Goal: Task Accomplishment & Management: Manage account settings

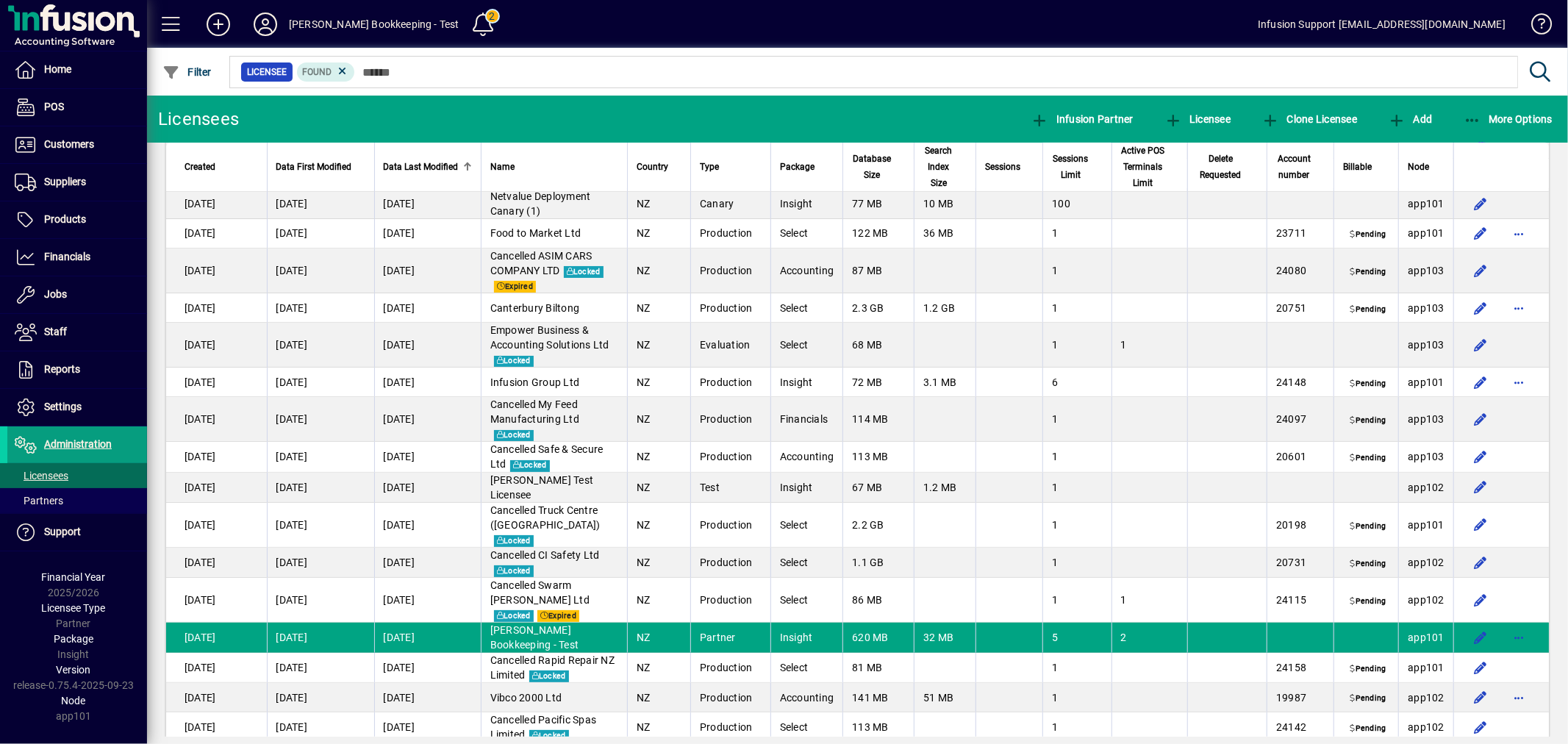
scroll to position [489, 0]
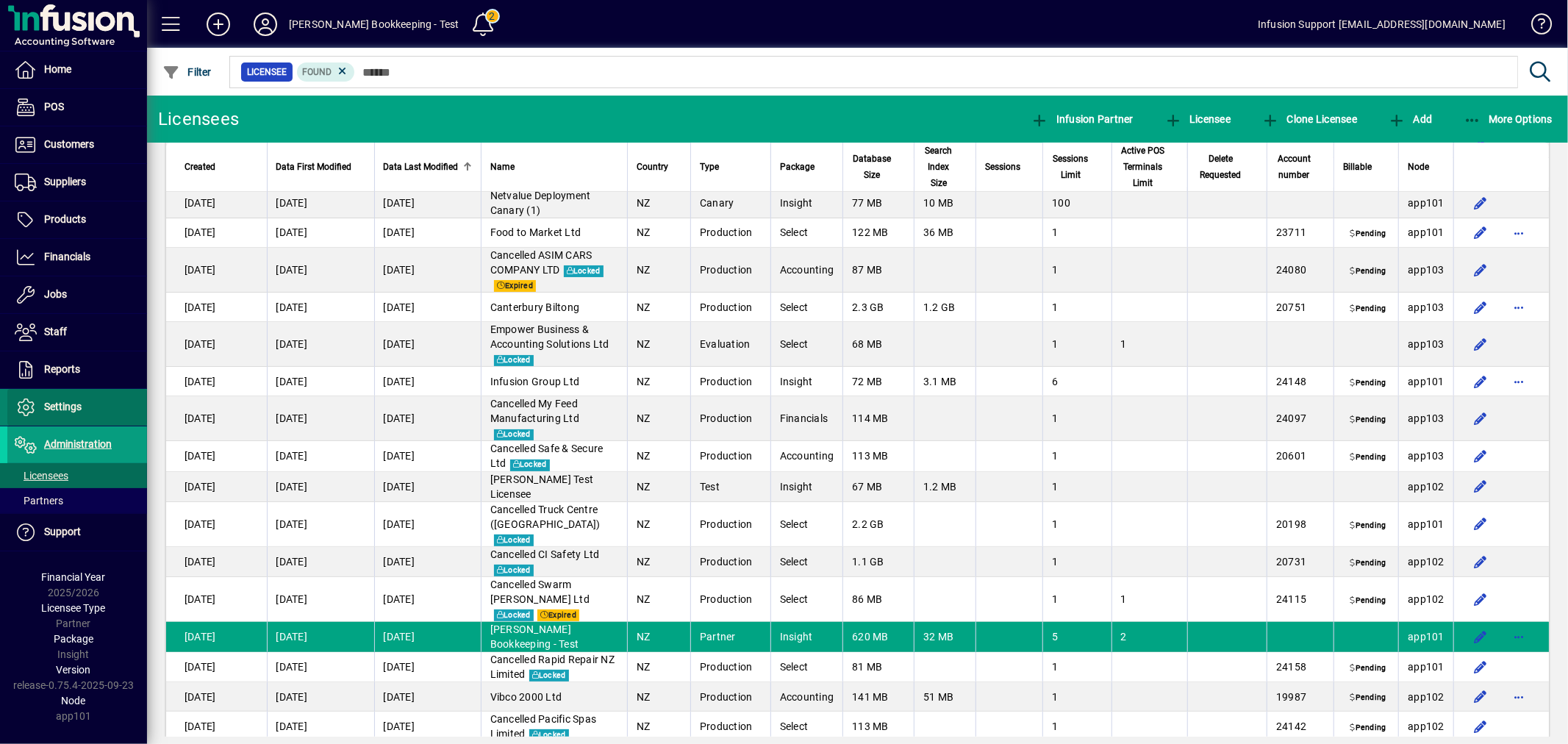
click at [100, 405] on span at bounding box center [77, 407] width 140 height 35
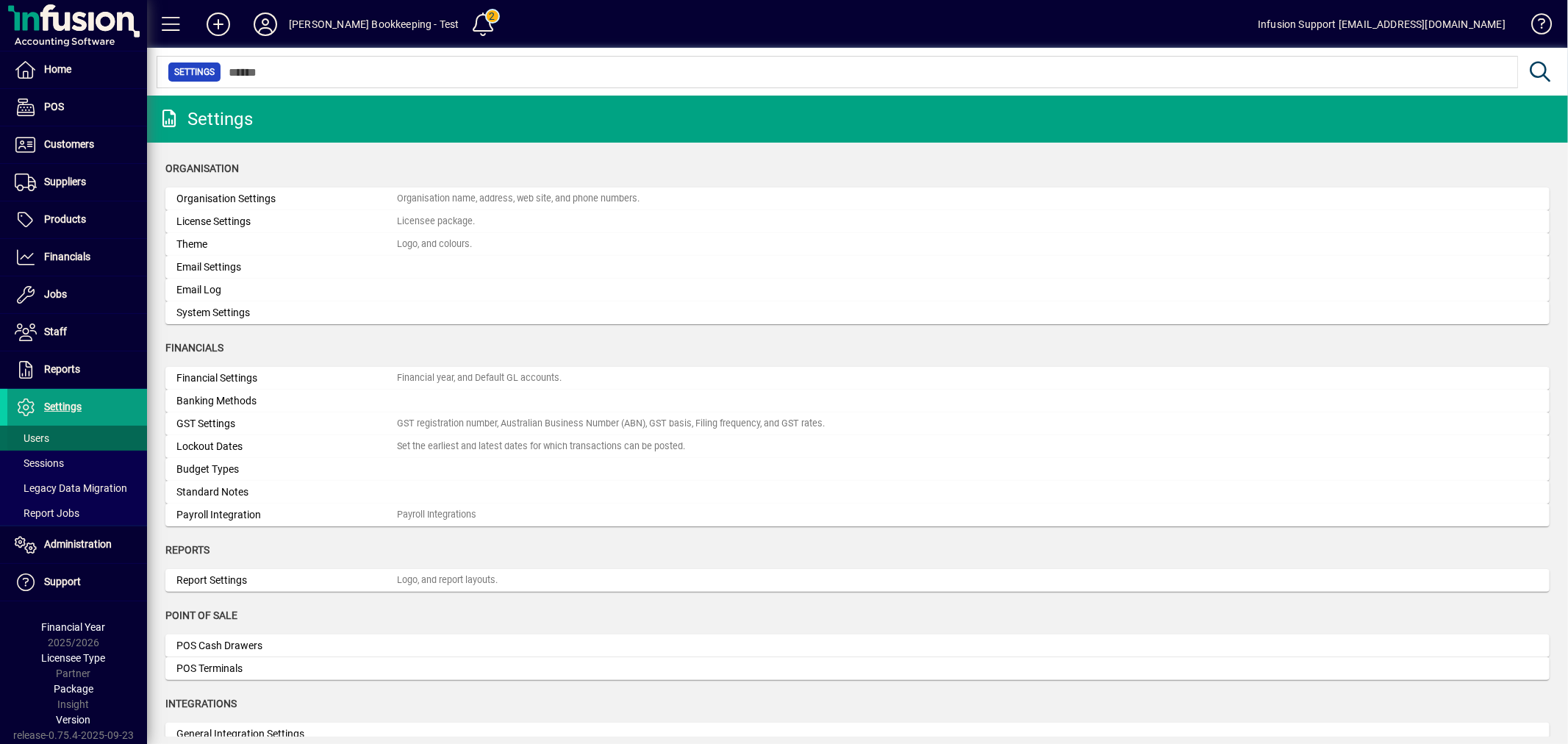
click at [84, 432] on span at bounding box center [77, 438] width 140 height 35
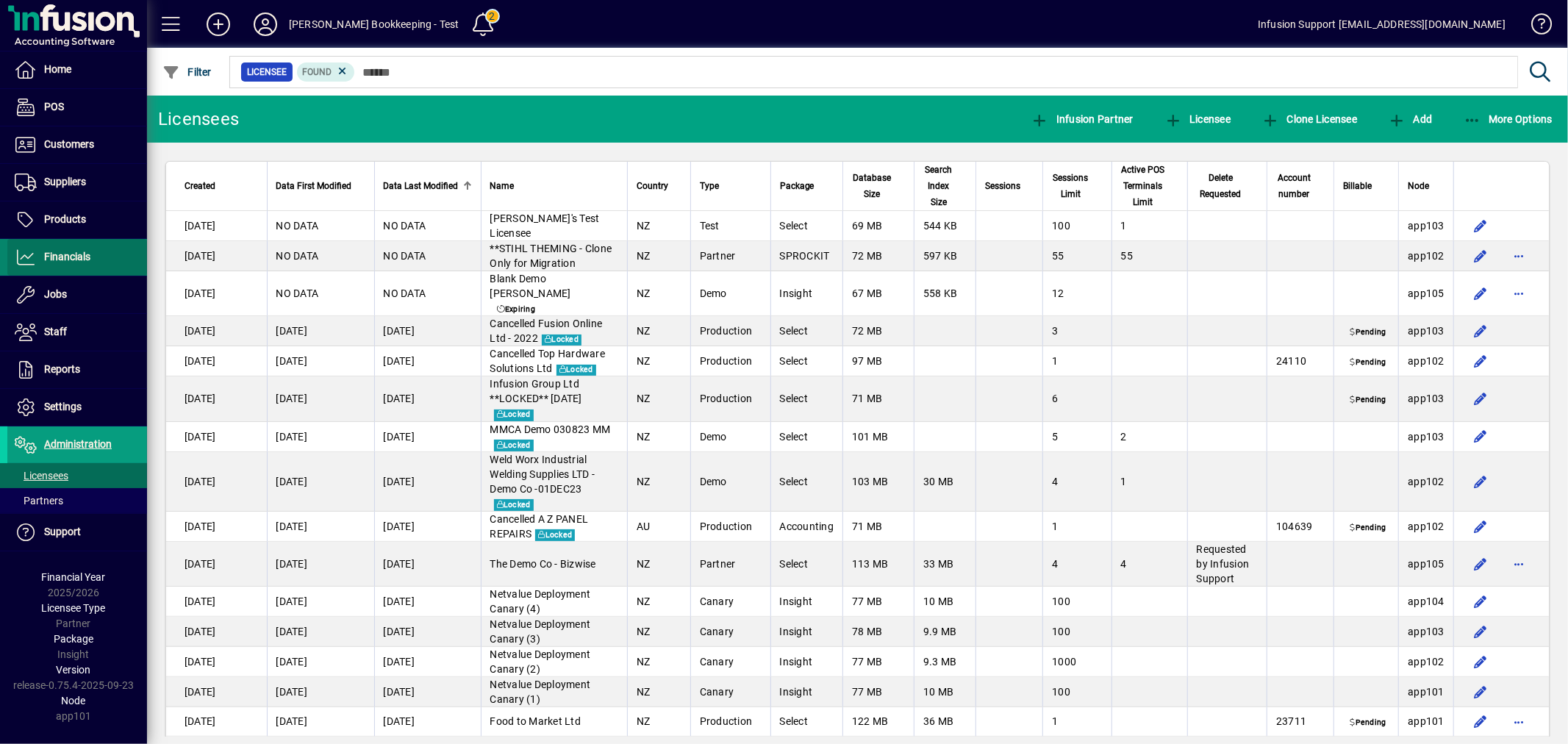
click at [68, 253] on span "Financials" at bounding box center [68, 256] width 46 height 12
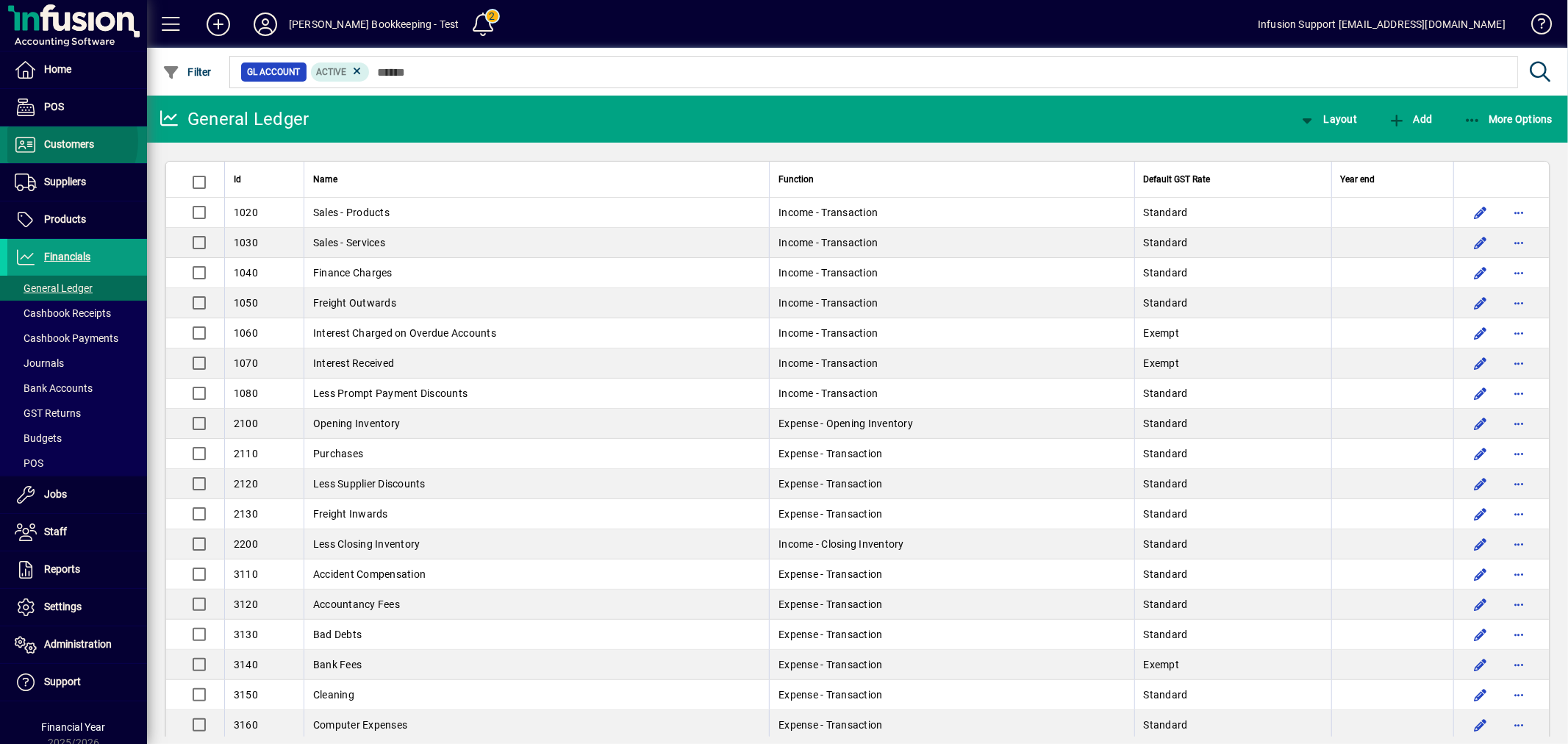
click at [59, 141] on span "Customers" at bounding box center [69, 144] width 50 height 12
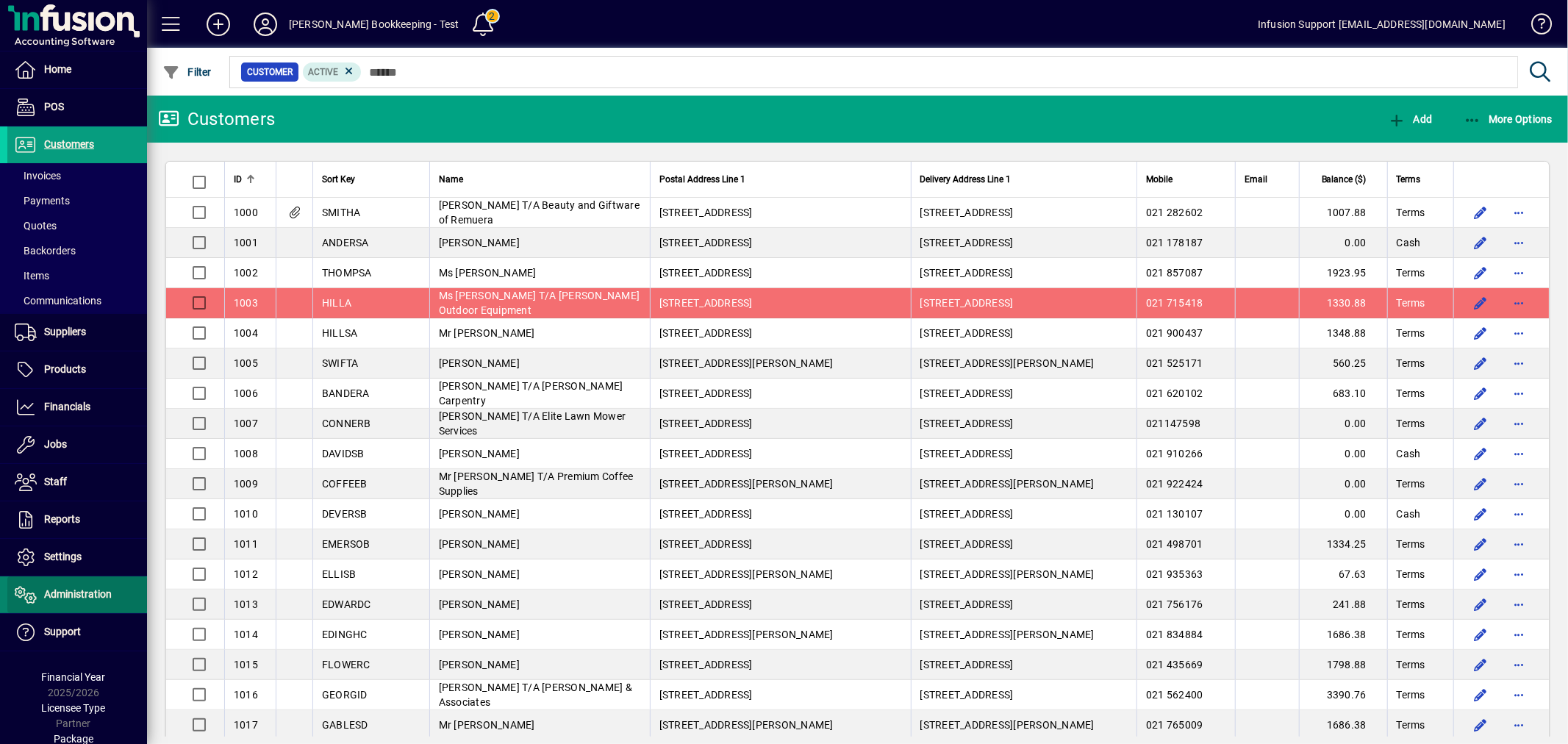
click at [77, 592] on span "Administration" at bounding box center [78, 594] width 68 height 12
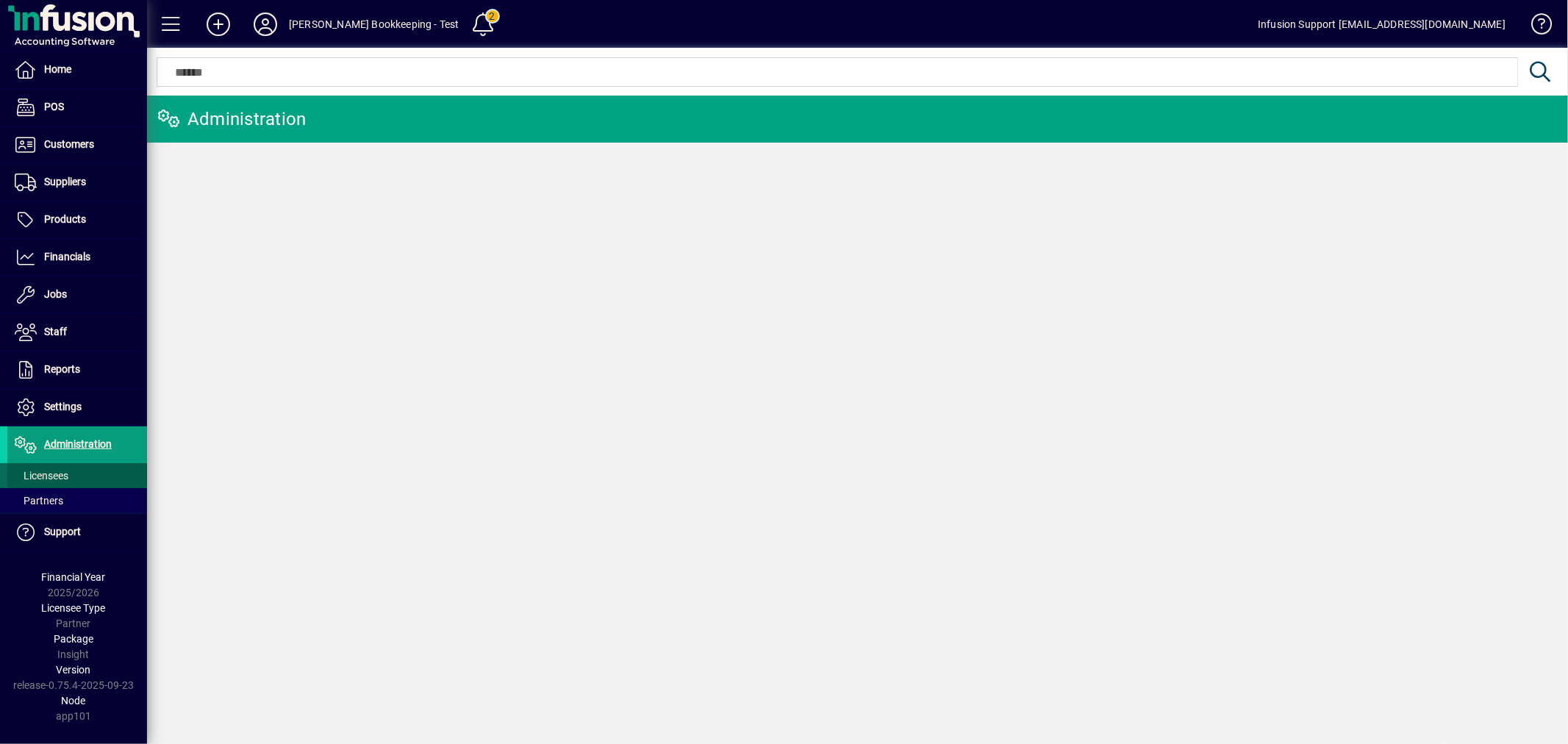
click at [53, 465] on span at bounding box center [77, 475] width 140 height 35
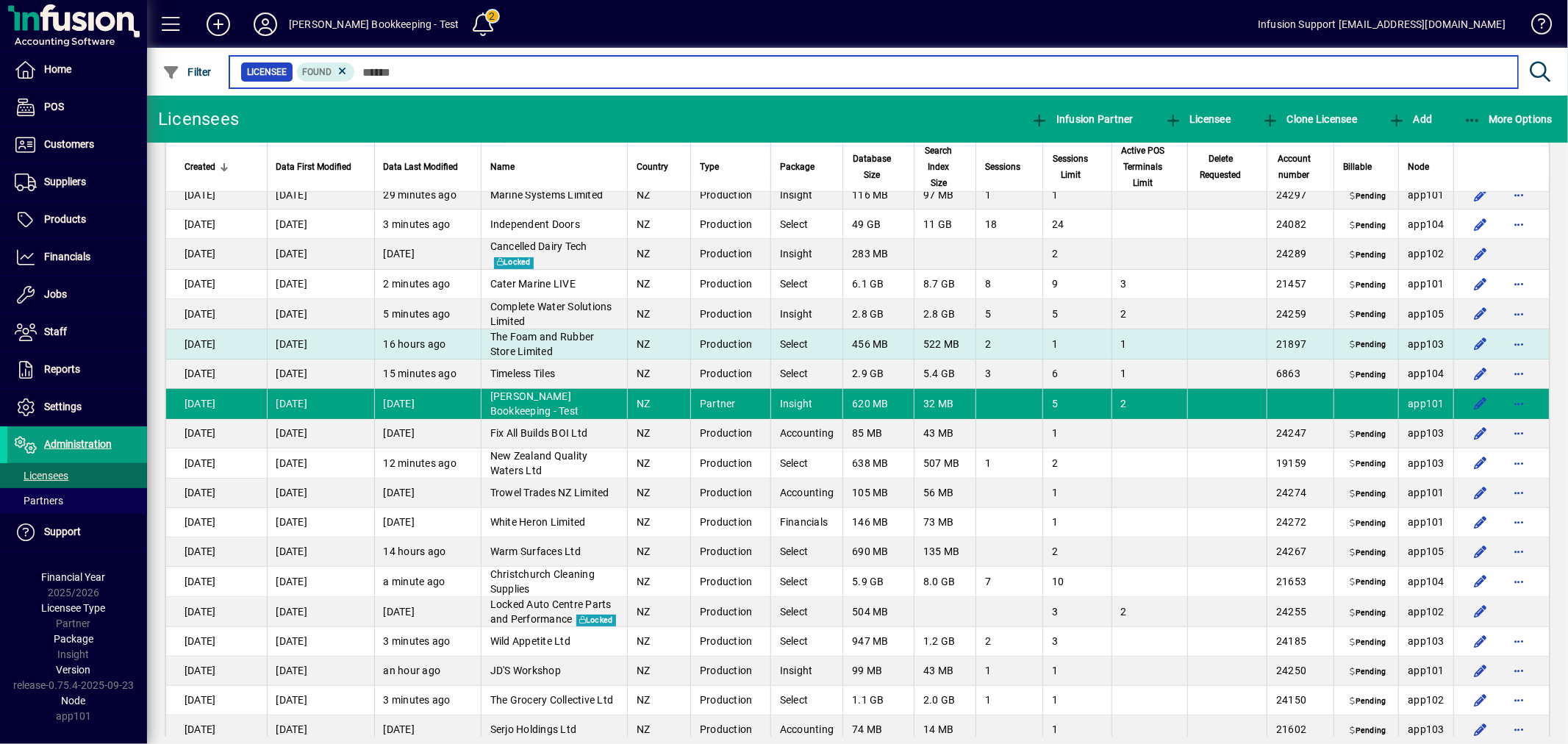
scroll to position [4494, 0]
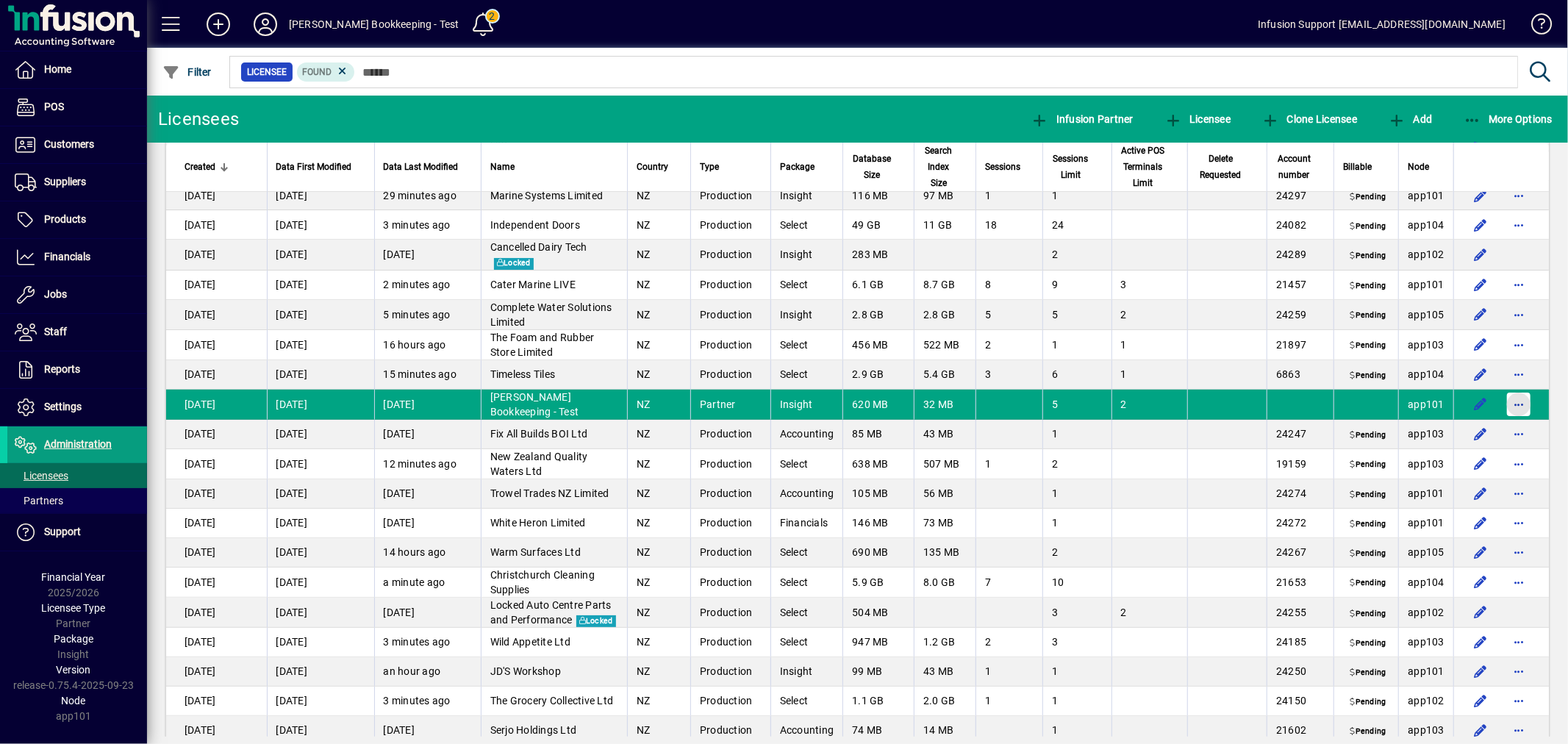
click at [1505, 395] on span "button" at bounding box center [1519, 404] width 35 height 35
click at [1421, 433] on span "Request licensee be deleted" at bounding box center [1431, 436] width 153 height 17
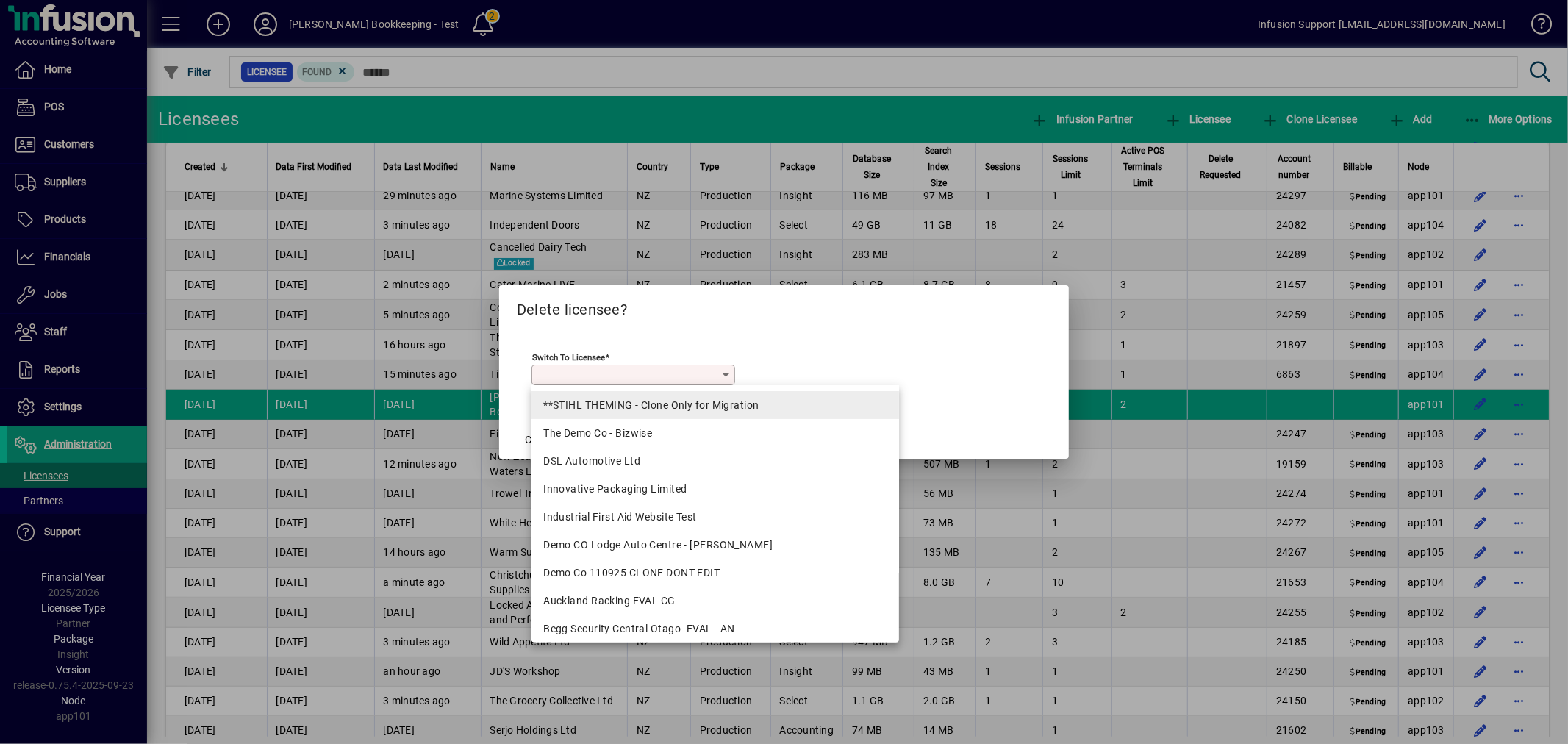
scroll to position [4479, 0]
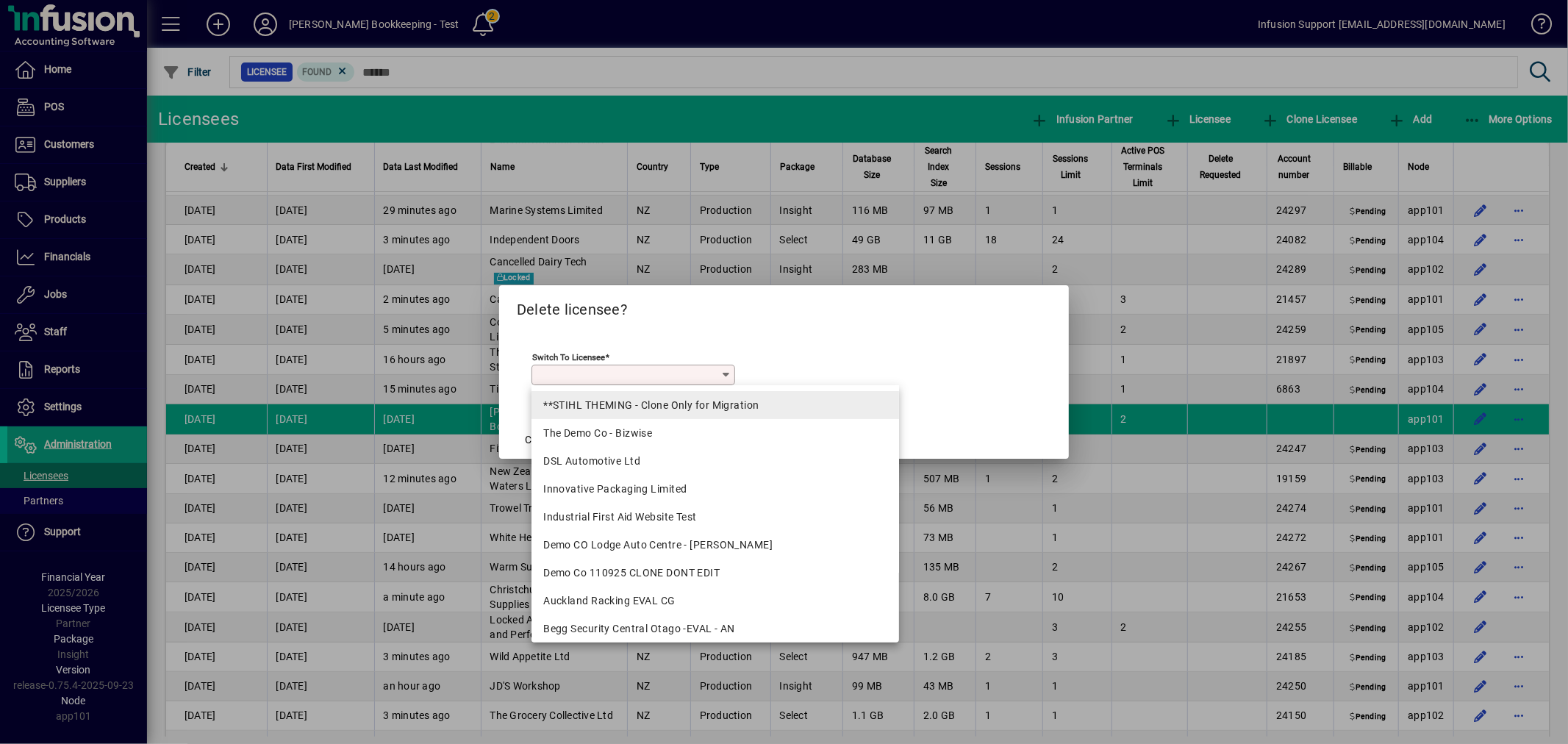
click at [618, 408] on div "**STIHL THEMING - Clone Only for Migration" at bounding box center [715, 405] width 344 height 16
type input "**********"
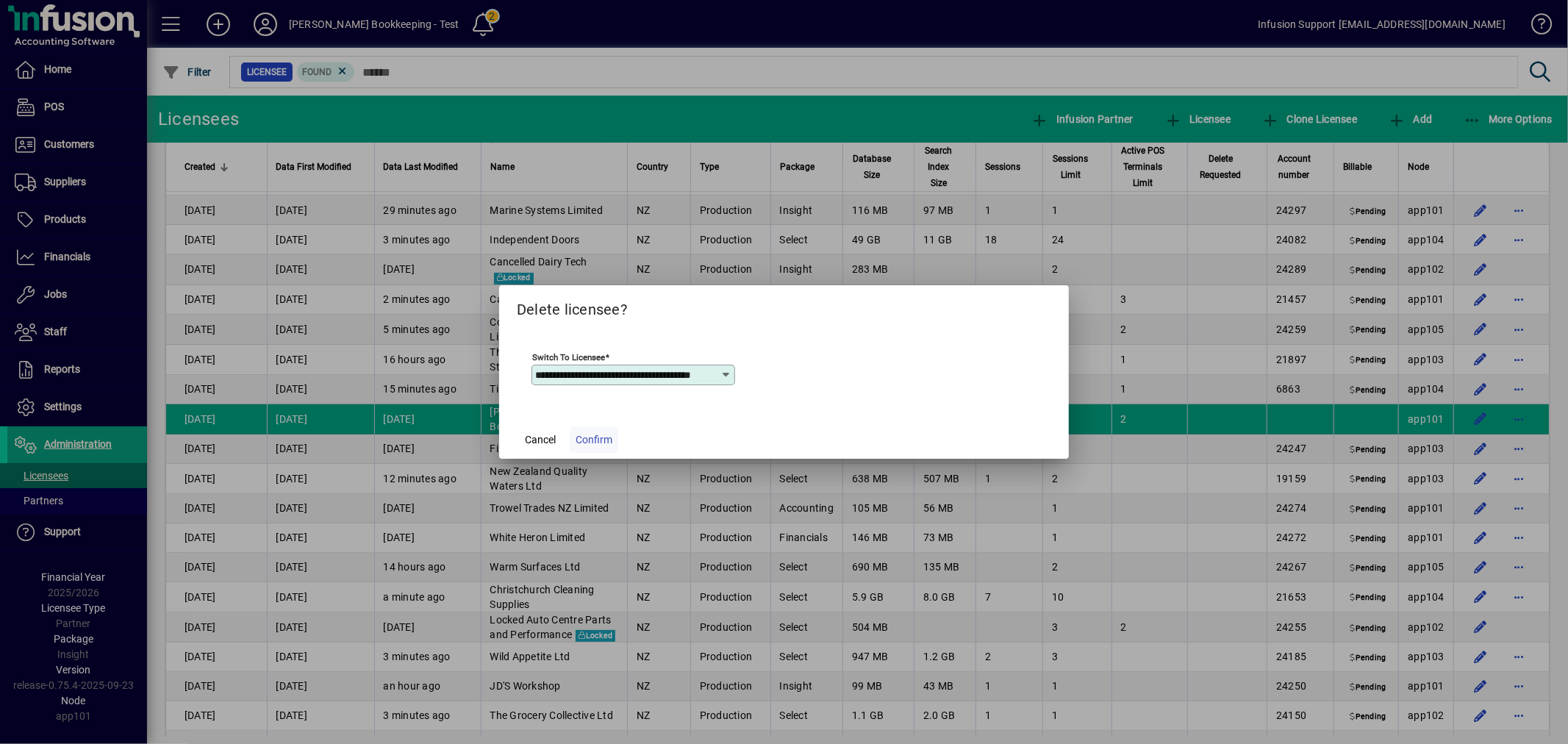
scroll to position [0, 0]
click at [590, 437] on span "Confirm" at bounding box center [594, 440] width 37 height 16
